Goal: Task Accomplishment & Management: Manage account settings

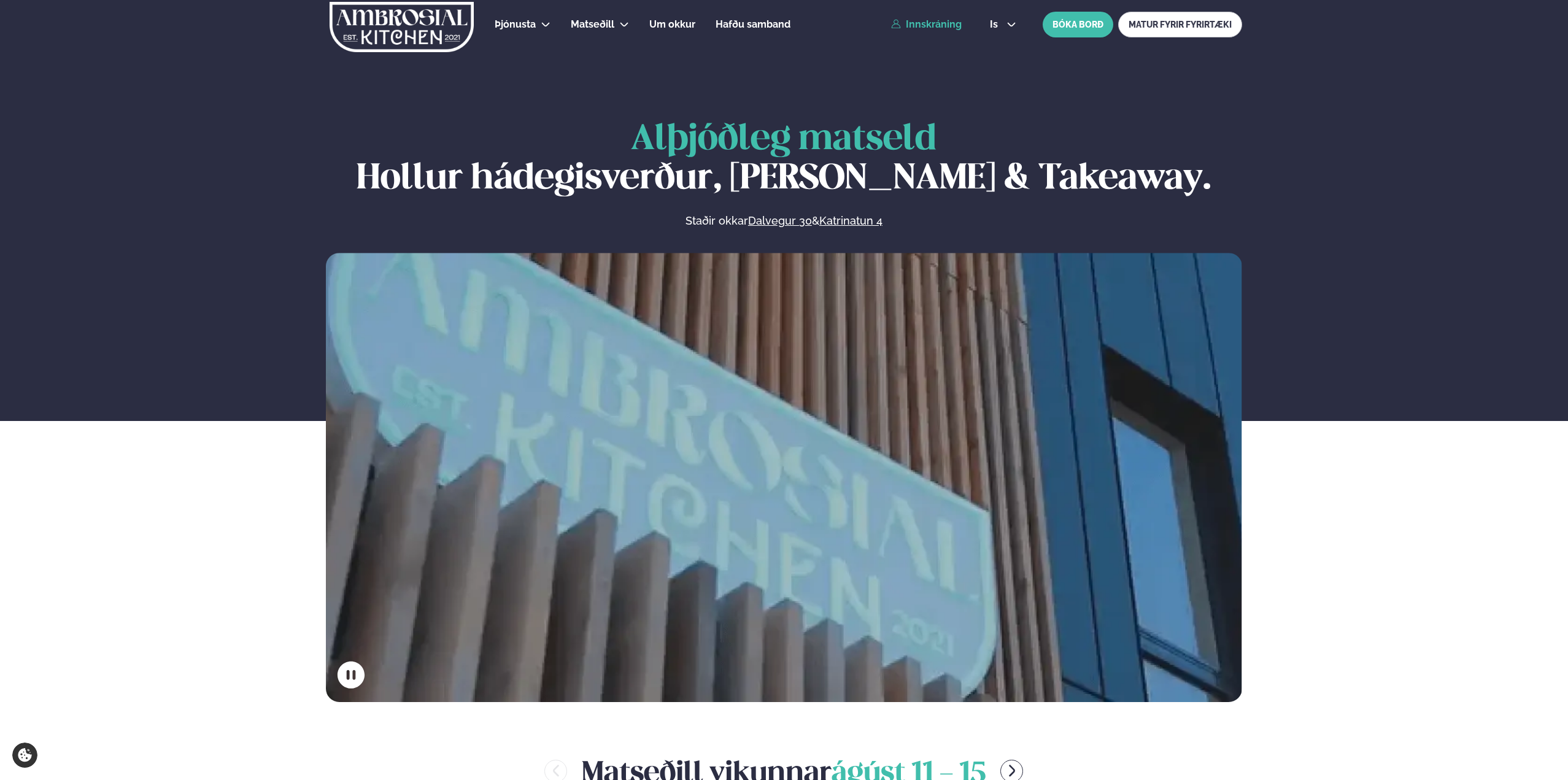
click at [940, 19] on link "Innskráning" at bounding box center [926, 24] width 71 height 11
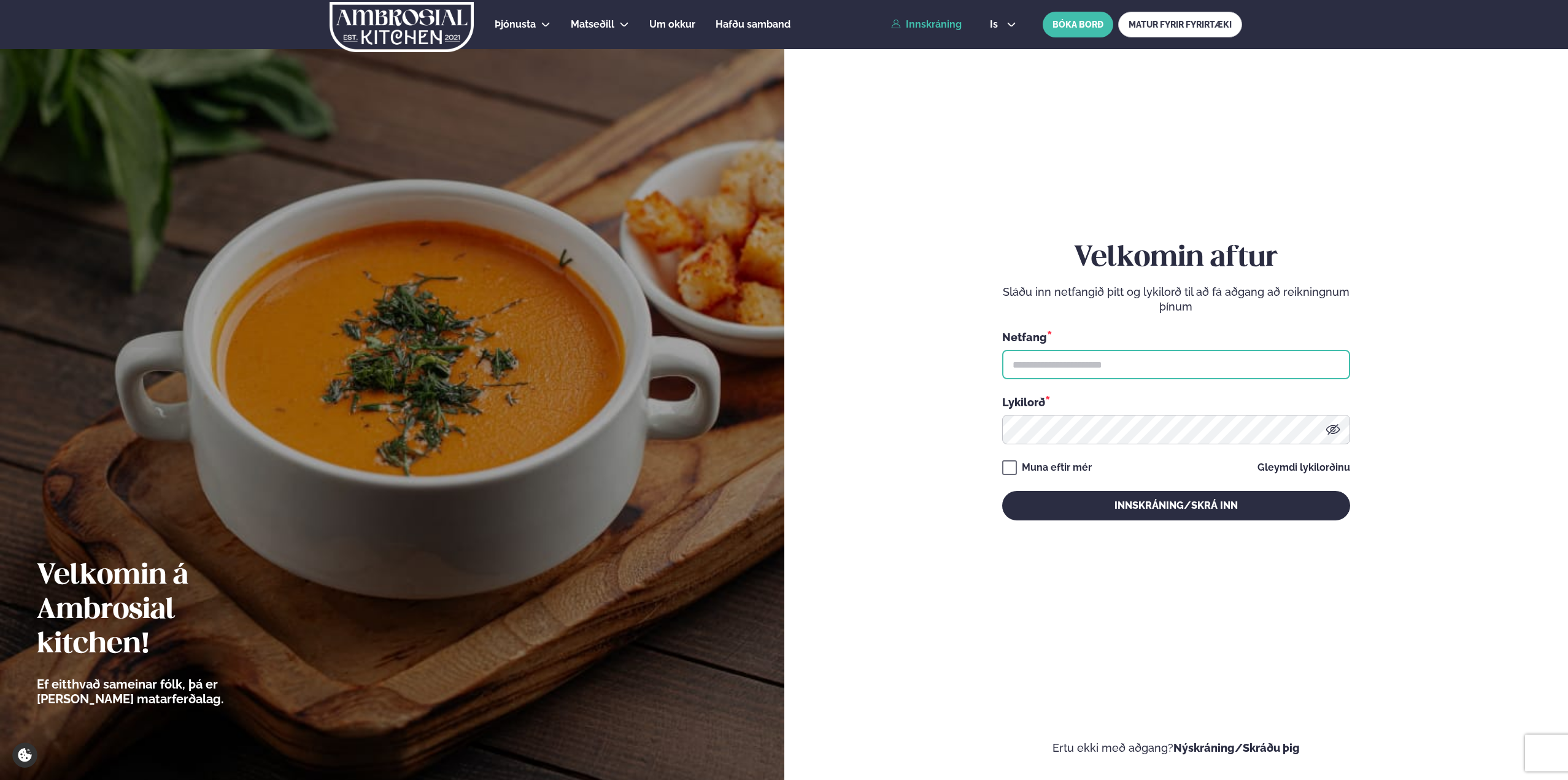
click at [1074, 364] on input "text" at bounding box center [1176, 364] width 348 height 29
type input "**********"
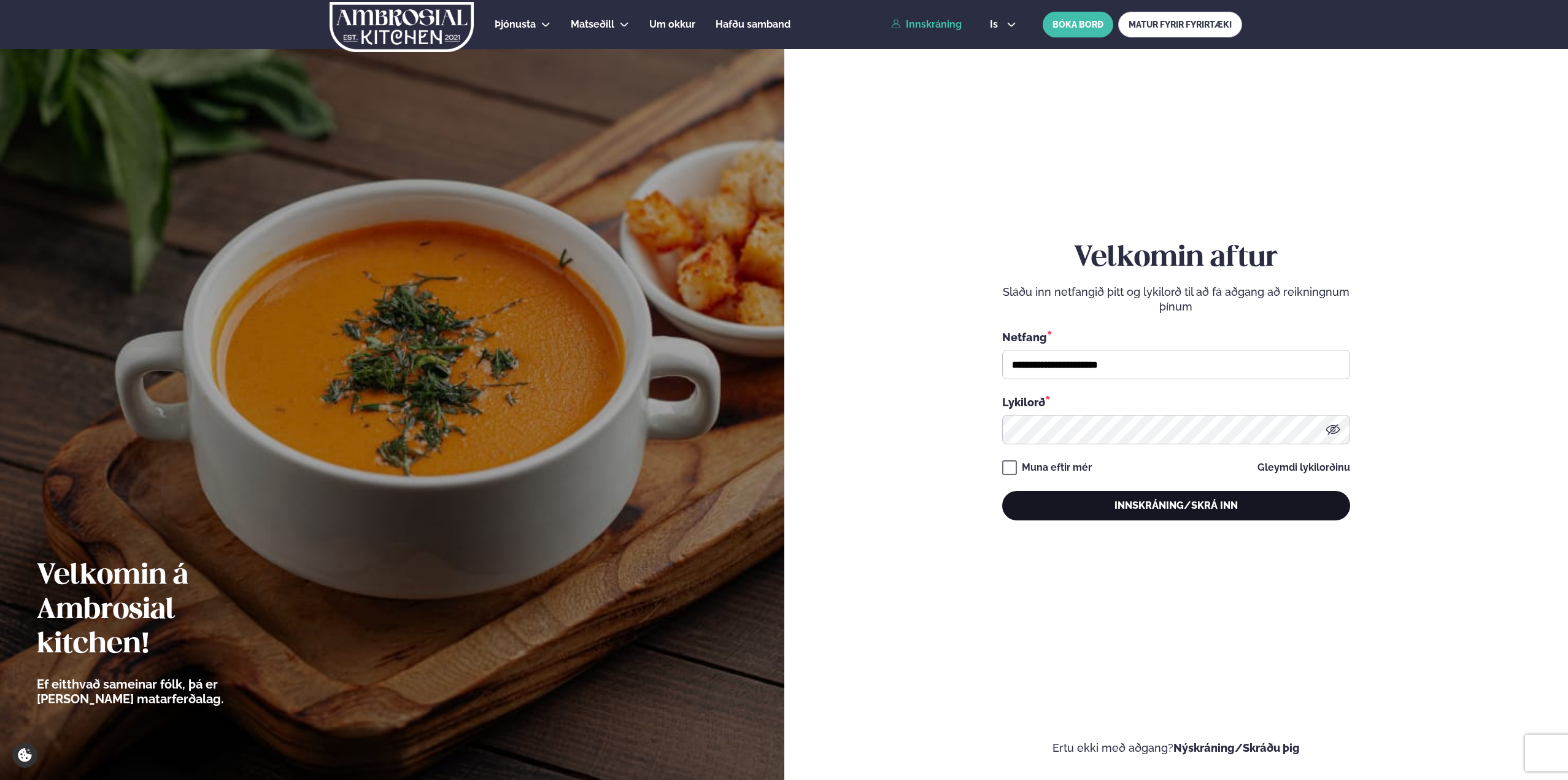
click at [1084, 509] on button "Innskráning/Skrá inn" at bounding box center [1176, 505] width 348 height 29
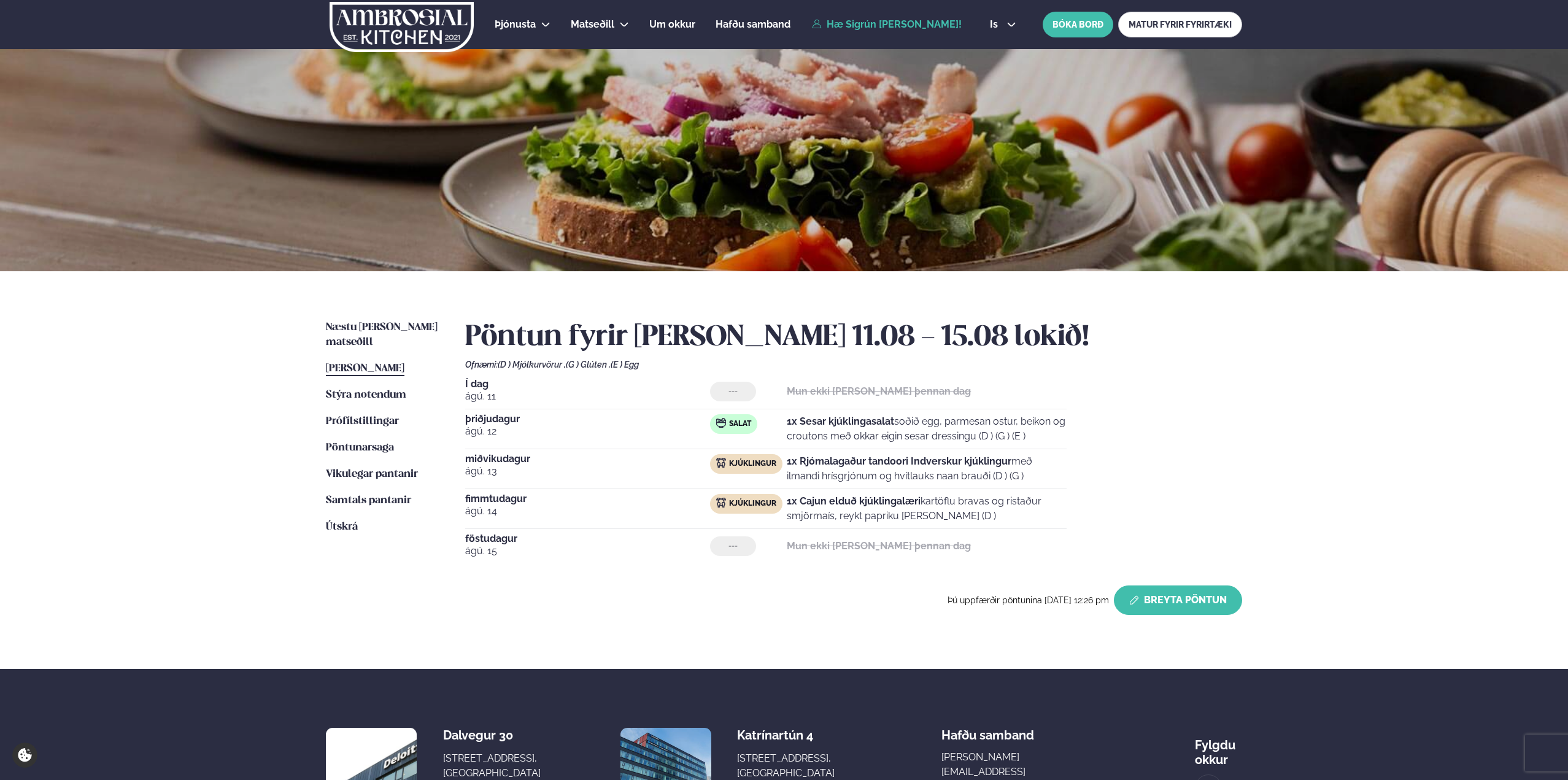
click at [1158, 598] on button "Breyta Pöntun" at bounding box center [1178, 599] width 128 height 29
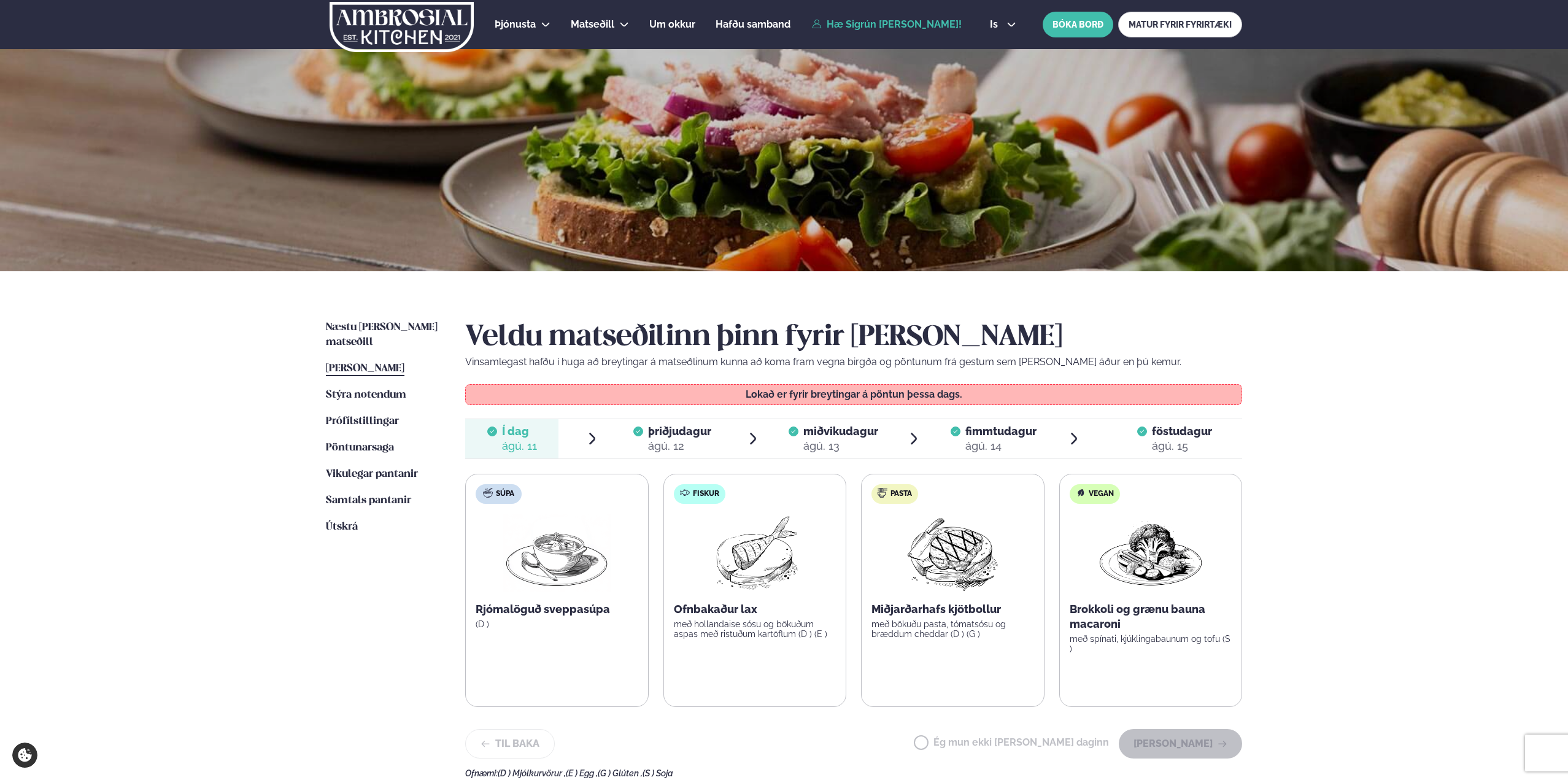
click at [685, 444] on div "ágú. 12" at bounding box center [679, 446] width 63 height 15
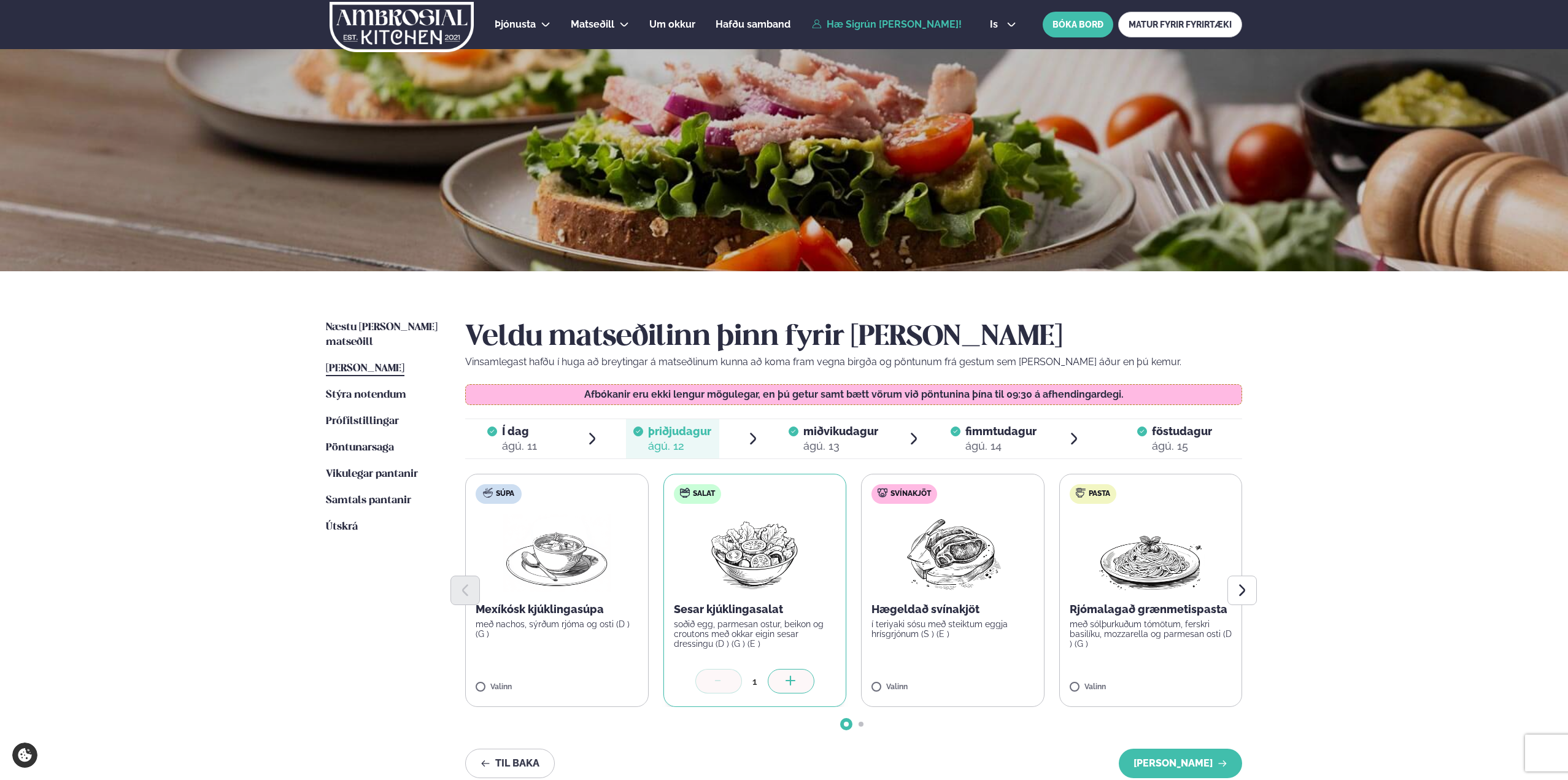
click at [717, 683] on icon at bounding box center [718, 681] width 12 height 12
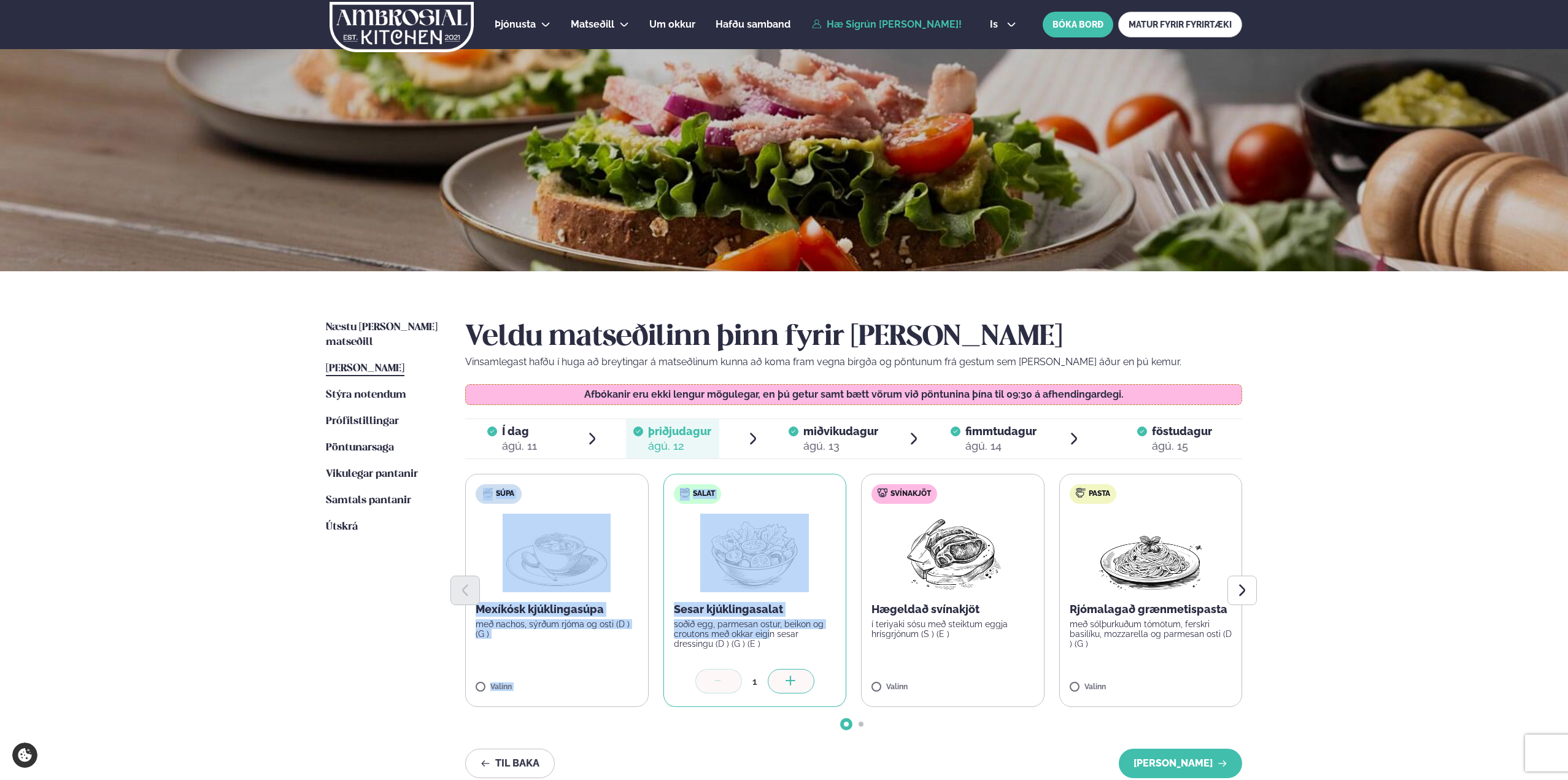
drag, startPoint x: 712, startPoint y: 602, endPoint x: 769, endPoint y: 637, distance: 66.6
click at [769, 637] on div "Súpa Mexíkósk kjúklingasúpa með nachos, sýrðum rjóma og osti (D ) (G ) Valinn S…" at bounding box center [853, 590] width 777 height 233
click at [769, 637] on p "soðið egg, parmesan ostur, beikon og croutons með okkar eigin sesar dressingu (…" at bounding box center [755, 633] width 163 height 29
click at [770, 641] on p "soðið egg, parmesan ostur, beikon og croutons með okkar eigin sesar dressingu (…" at bounding box center [755, 633] width 163 height 29
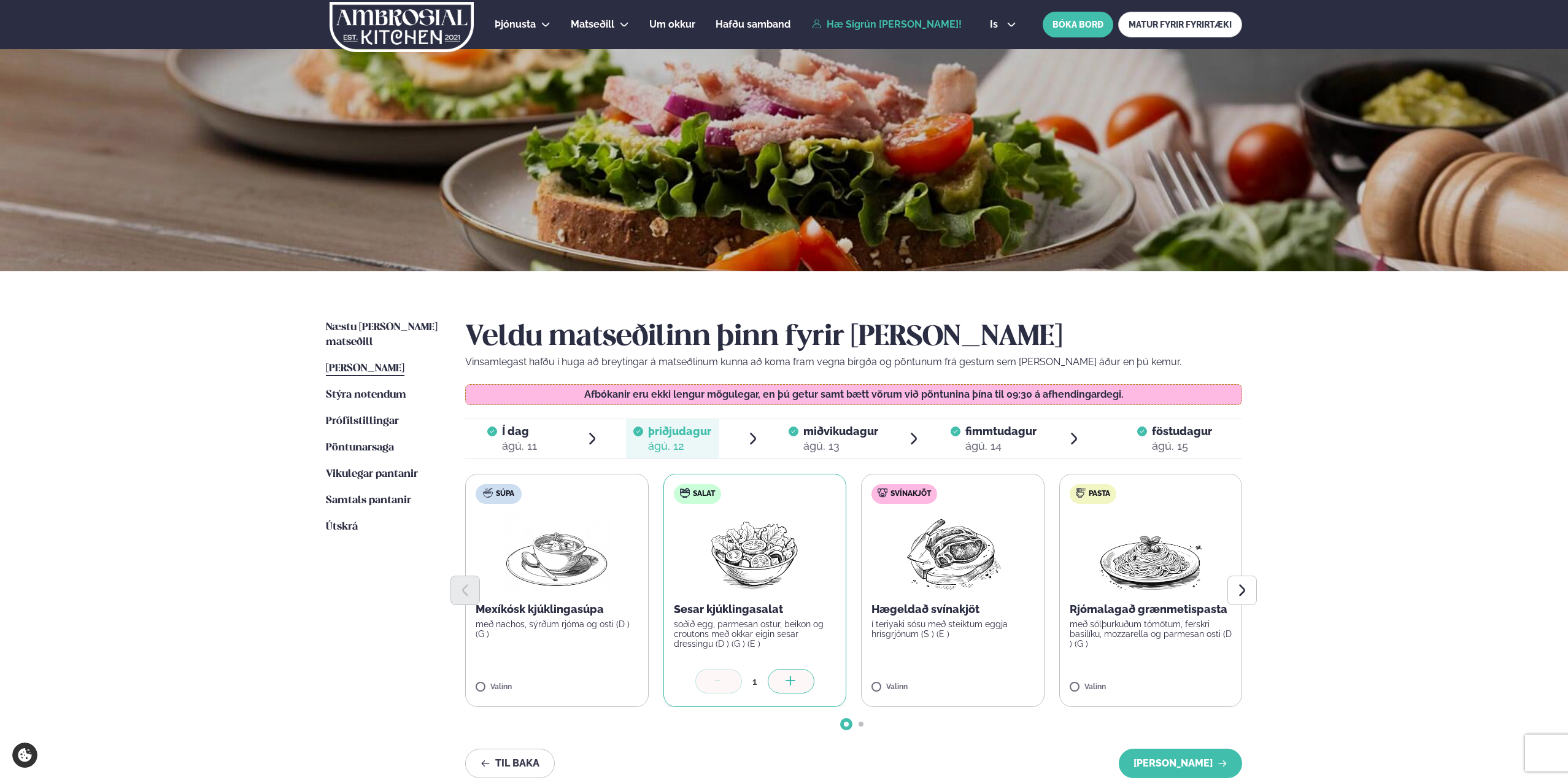
click at [685, 444] on div "ágú. 12" at bounding box center [679, 446] width 63 height 15
